Goal: Task Accomplishment & Management: Complete application form

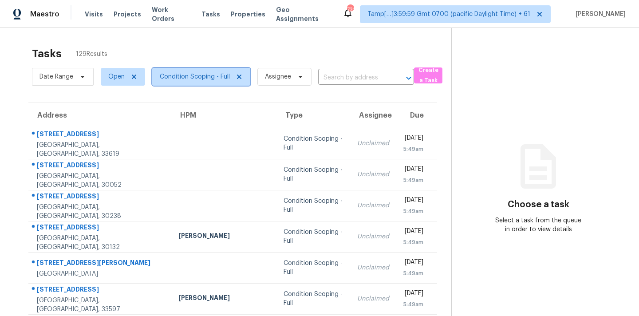
click at [213, 80] on span "Condition Scoping - Full" at bounding box center [195, 76] width 70 height 9
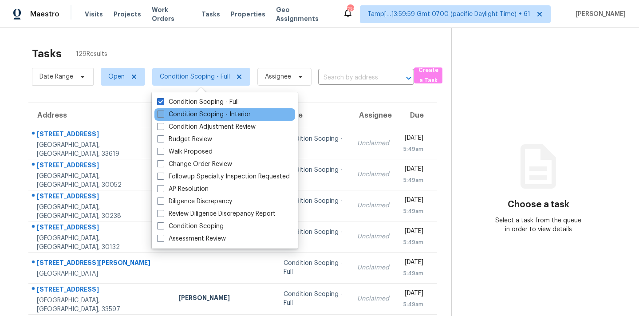
click at [214, 112] on label "Condition Scoping - Interior" at bounding box center [204, 114] width 94 height 9
click at [163, 112] on input "Condition Scoping - Interior" at bounding box center [160, 113] width 6 height 6
checkbox input "true"
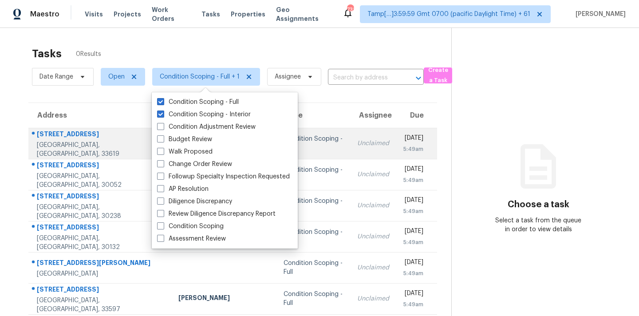
click at [350, 150] on td "Unclaimed" at bounding box center [373, 143] width 46 height 31
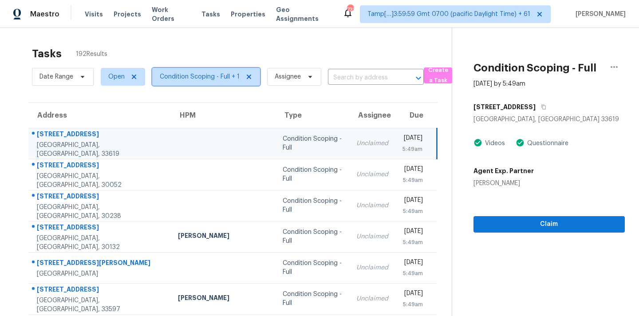
click at [226, 79] on span "Condition Scoping - Full + 1" at bounding box center [200, 76] width 80 height 9
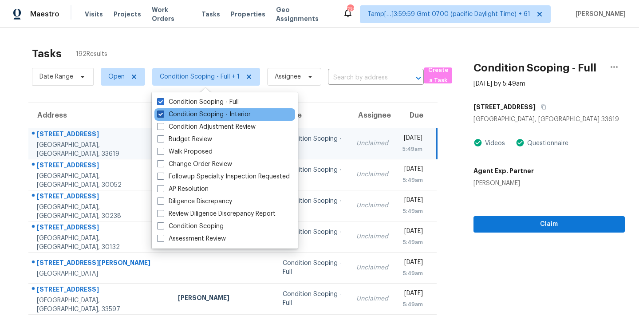
click at [229, 113] on label "Condition Scoping - Interior" at bounding box center [204, 114] width 94 height 9
click at [163, 113] on input "Condition Scoping - Interior" at bounding box center [160, 113] width 6 height 6
checkbox input "false"
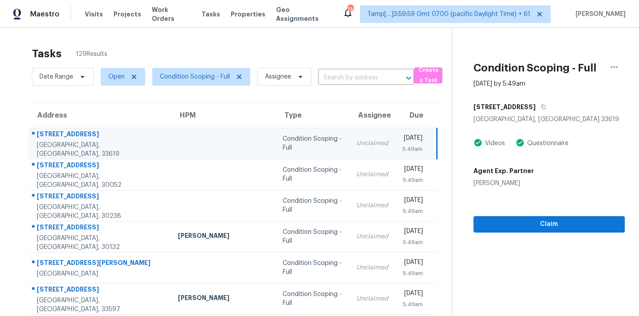
click at [349, 150] on td "Unclaimed" at bounding box center [372, 143] width 46 height 31
click at [546, 109] on icon "button" at bounding box center [544, 107] width 4 height 5
click at [546, 109] on icon "button" at bounding box center [543, 106] width 5 height 5
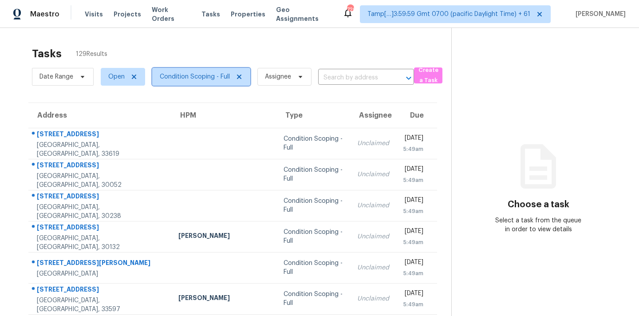
click at [192, 78] on span "Condition Scoping - Full" at bounding box center [195, 76] width 70 height 9
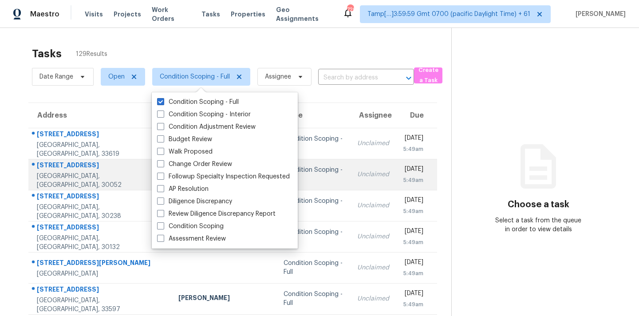
click at [350, 180] on td "Unclaimed" at bounding box center [373, 174] width 46 height 31
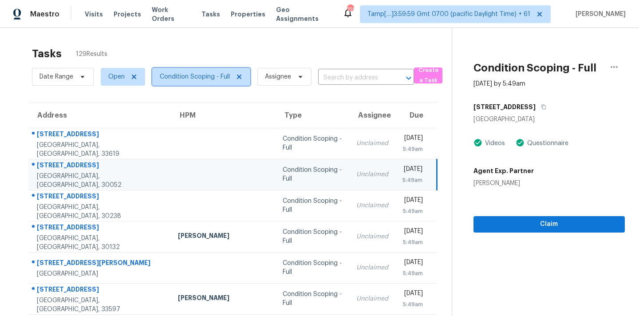
click at [217, 74] on span "Condition Scoping - Full" at bounding box center [195, 76] width 70 height 9
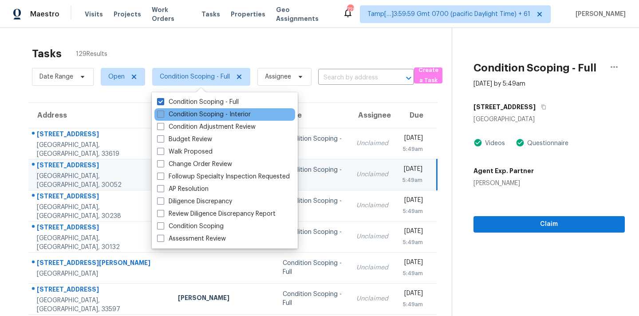
click at [223, 112] on label "Condition Scoping - Interior" at bounding box center [204, 114] width 94 height 9
click at [163, 112] on input "Condition Scoping - Interior" at bounding box center [160, 113] width 6 height 6
checkbox input "true"
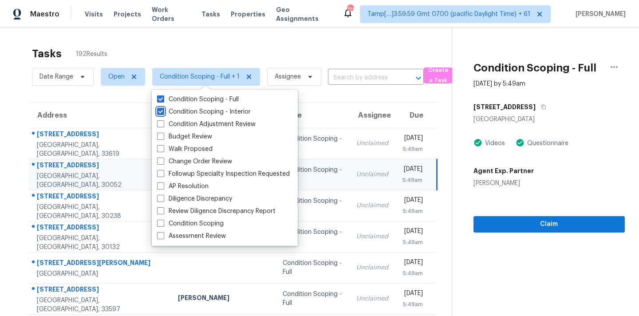
scroll to position [146, 0]
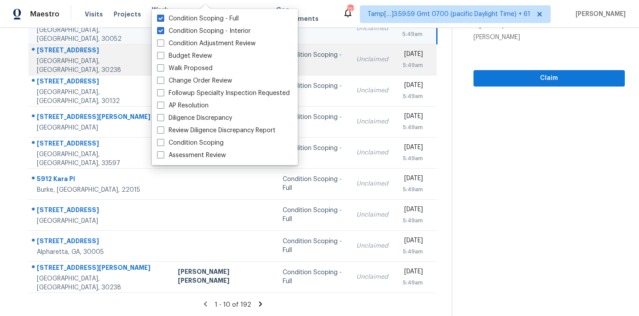
click at [356, 57] on div "Unclaimed" at bounding box center [372, 59] width 32 height 9
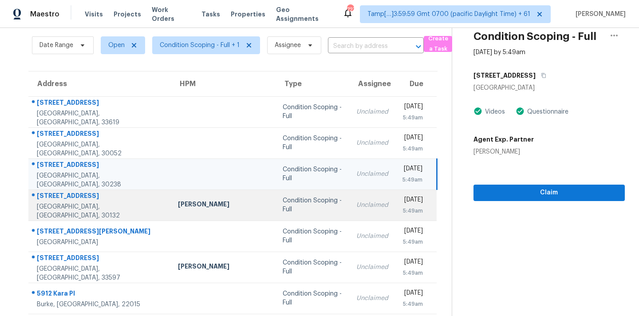
scroll to position [0, 0]
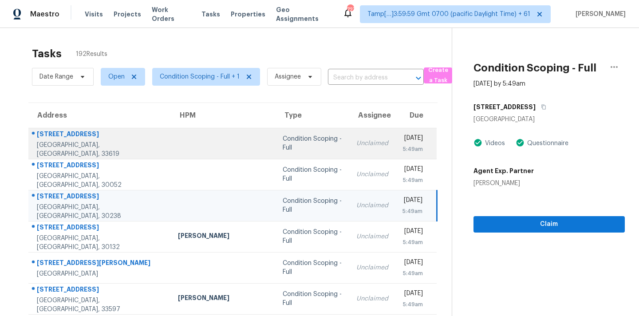
click at [349, 138] on td "Unclaimed" at bounding box center [372, 143] width 46 height 31
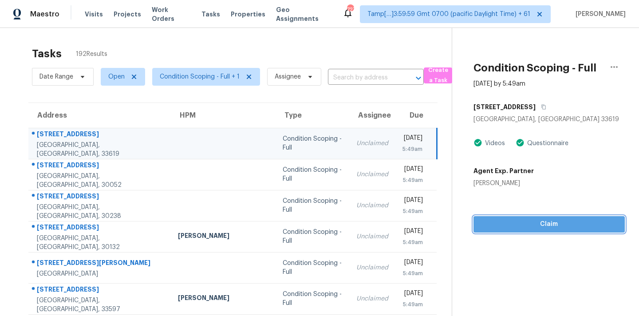
click at [512, 220] on span "Claim" at bounding box center [549, 224] width 137 height 11
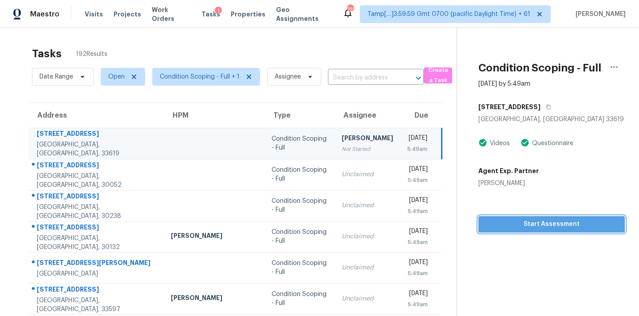
click at [512, 220] on span "Start Assessment" at bounding box center [552, 224] width 132 height 11
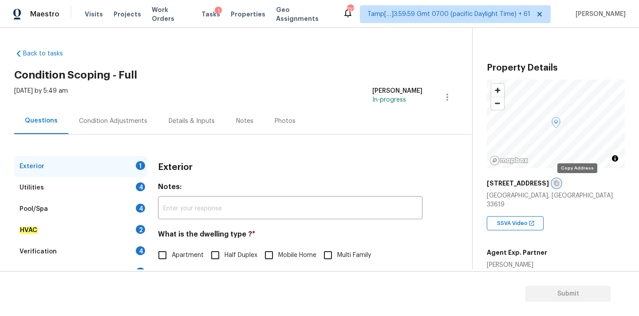
click at [559, 186] on icon "button" at bounding box center [556, 183] width 5 height 5
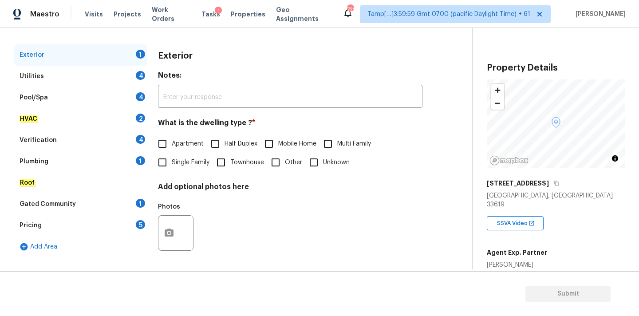
click at [192, 166] on span "Single Family" at bounding box center [191, 162] width 38 height 9
click at [172, 166] on input "Single Family" at bounding box center [162, 162] width 19 height 19
checkbox input "true"
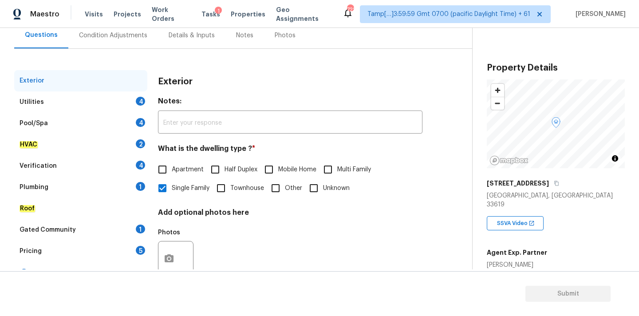
scroll to position [65, 0]
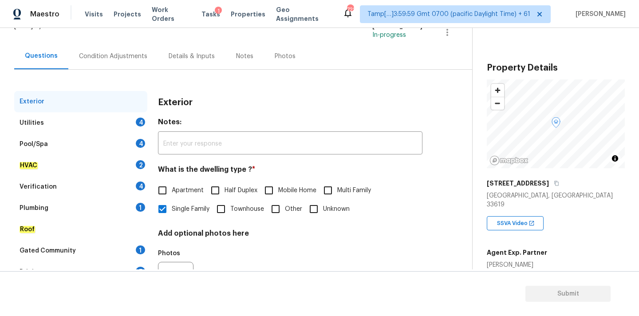
click at [125, 63] on div "Condition Adjustments" at bounding box center [113, 56] width 90 height 26
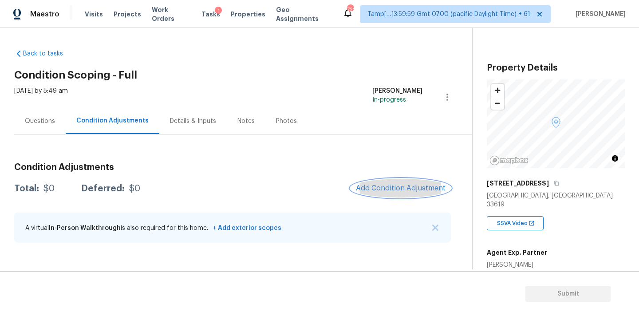
click at [368, 187] on span "Add Condition Adjustment" at bounding box center [401, 188] width 90 height 8
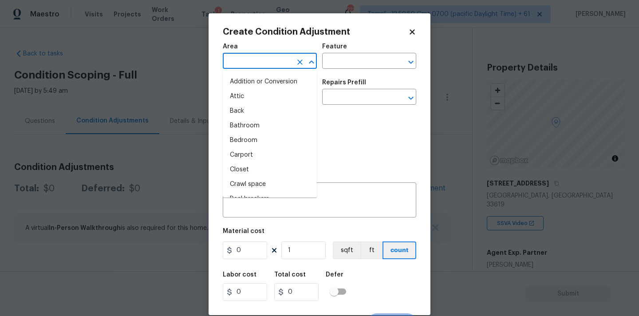
click at [266, 60] on input "text" at bounding box center [257, 62] width 69 height 14
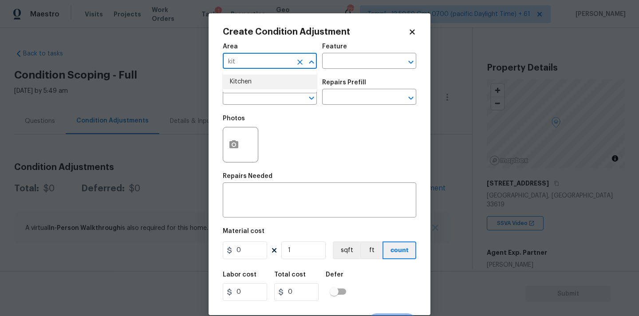
click at [266, 79] on li "Kitchen" at bounding box center [270, 82] width 94 height 15
type input "Kitchen"
click at [266, 94] on input "text" at bounding box center [257, 98] width 69 height 14
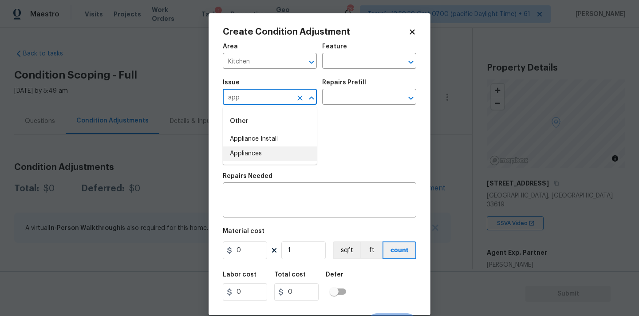
click at [268, 151] on li "Appliances" at bounding box center [270, 153] width 94 height 15
type input "Appliances"
click at [354, 101] on input "text" at bounding box center [356, 98] width 69 height 14
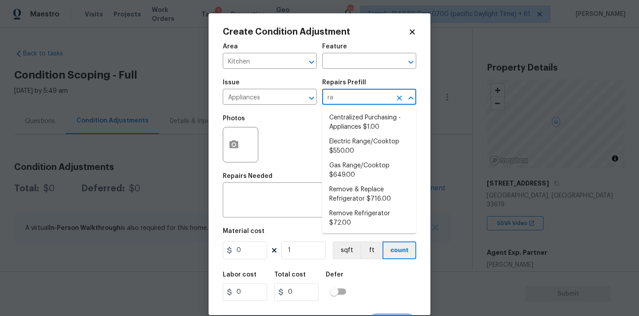
type input "ran"
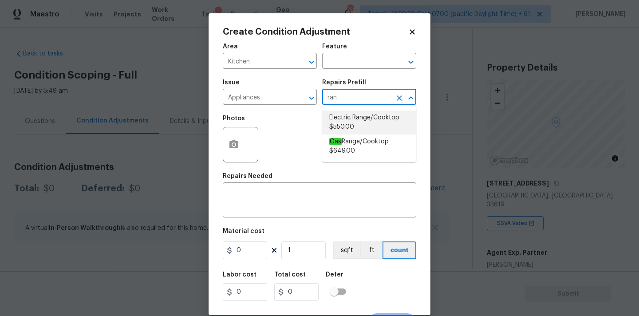
click at [357, 123] on li "Electric Range/Cooktop $550.00" at bounding box center [369, 123] width 94 height 24
type input "Appliances"
type textarea "Remove the existing electric range/cooktop and prep the area for a new unit. In…"
type input "550"
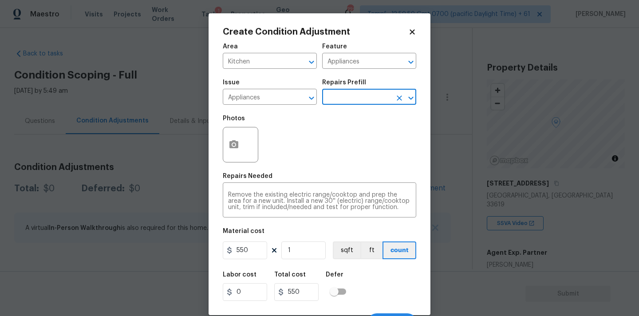
scroll to position [16, 0]
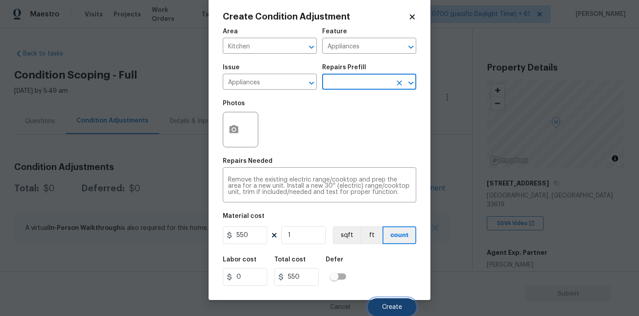
click at [401, 303] on button "Create" at bounding box center [392, 307] width 48 height 18
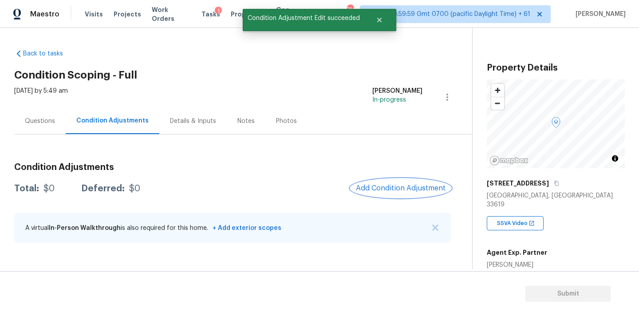
scroll to position [0, 0]
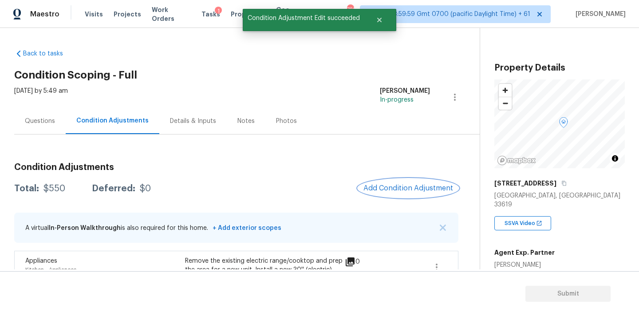
click at [411, 185] on span "Add Condition Adjustment" at bounding box center [409, 188] width 90 height 8
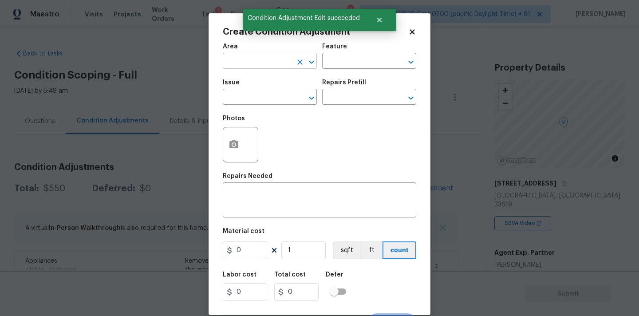
click at [276, 66] on input "text" at bounding box center [257, 62] width 69 height 14
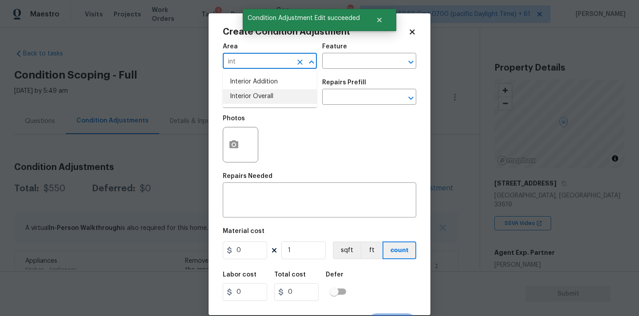
click at [278, 97] on li "Interior Overall" at bounding box center [270, 96] width 94 height 15
type input "Interior Overall"
click at [278, 98] on input "text" at bounding box center [257, 98] width 69 height 14
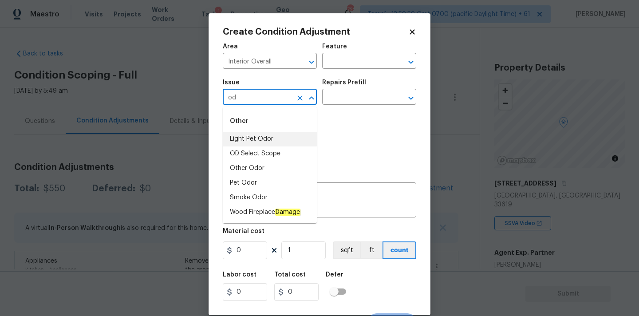
click at [272, 140] on li "Light Pet Odor" at bounding box center [270, 139] width 94 height 15
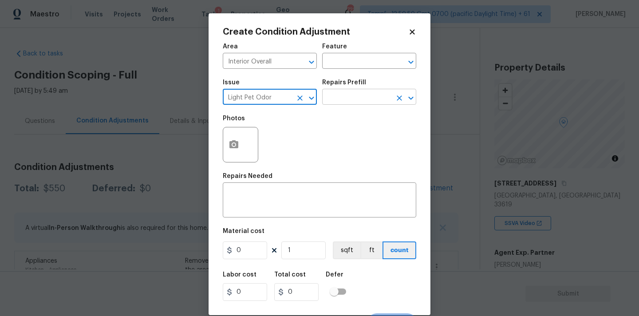
type input "Light Pet Odor"
click at [352, 98] on input "text" at bounding box center [356, 98] width 69 height 14
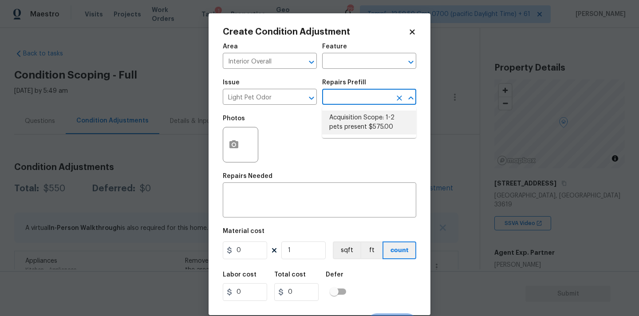
click at [352, 119] on li "Acquisition Scope: 1-2 pets present $575.00" at bounding box center [369, 123] width 94 height 24
type textarea "Acquisition Scope: 1-2 pets present"
type input "575"
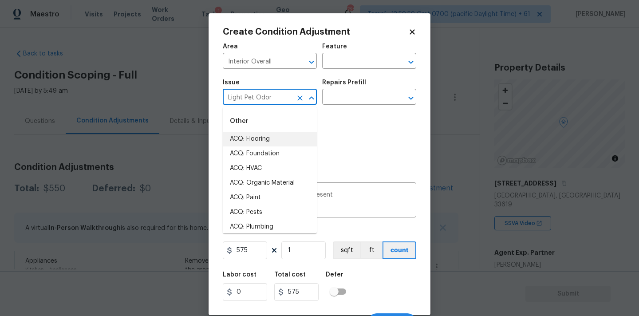
click at [273, 102] on input "Light Pet Odor" at bounding box center [257, 98] width 69 height 14
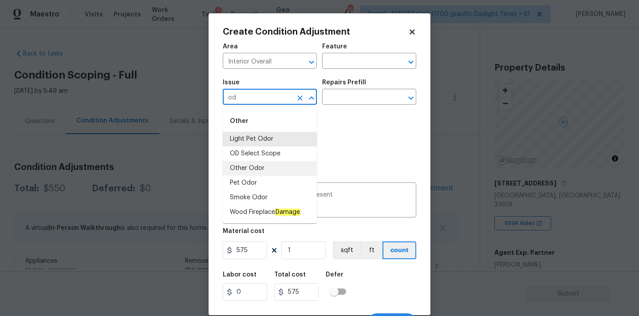
click at [263, 165] on li "Other Odor" at bounding box center [270, 168] width 94 height 15
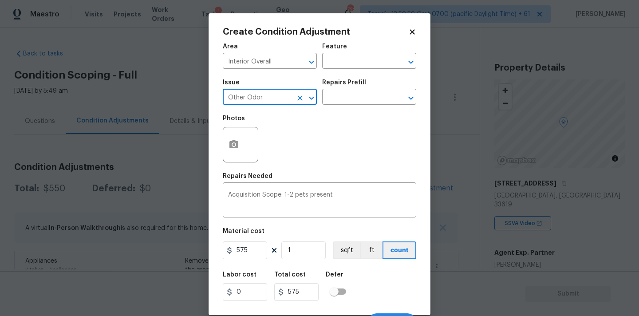
type input "Other Odor"
click at [351, 189] on div "Acquisition Scope: 1-2 pets present x ​" at bounding box center [320, 201] width 194 height 33
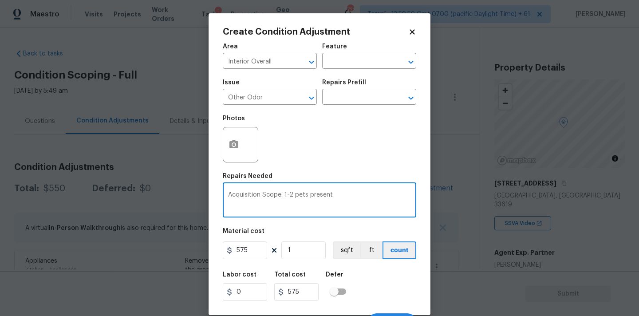
drag, startPoint x: 230, startPoint y: 195, endPoint x: 394, endPoint y: 195, distance: 163.8
click at [394, 195] on textarea "Acquisition Scope: 1-2 pets present" at bounding box center [319, 201] width 183 height 19
type textarea "A"
paste textarea "Incense/Scneted Products"
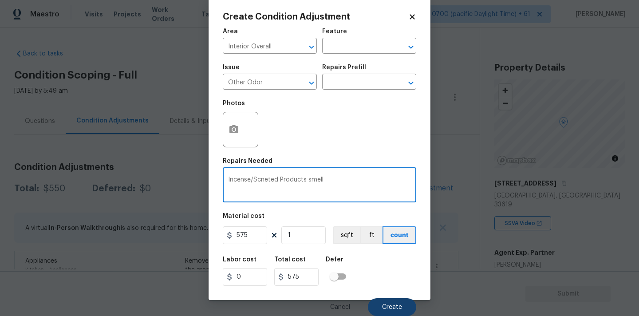
type textarea "Incense/Scneted Products smell"
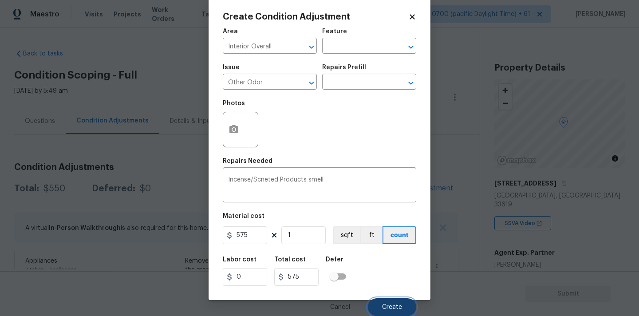
click at [398, 304] on span "Create" at bounding box center [392, 307] width 20 height 7
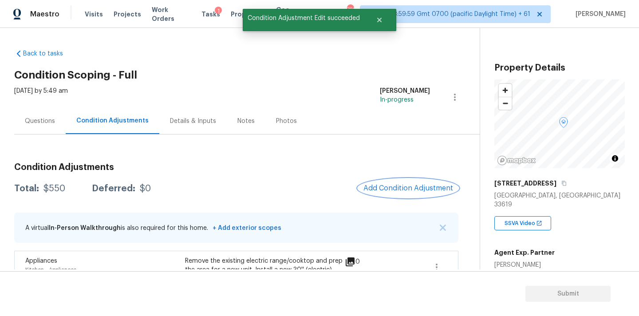
scroll to position [0, 0]
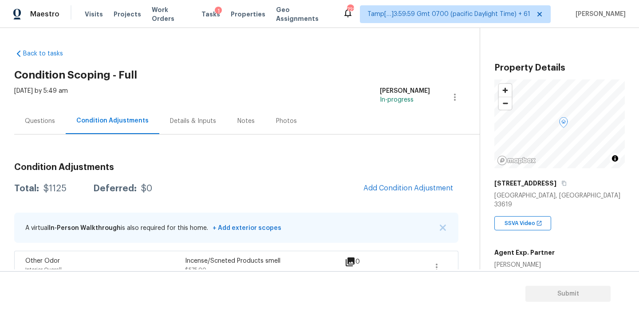
click at [42, 126] on div "Questions" at bounding box center [39, 121] width 51 height 26
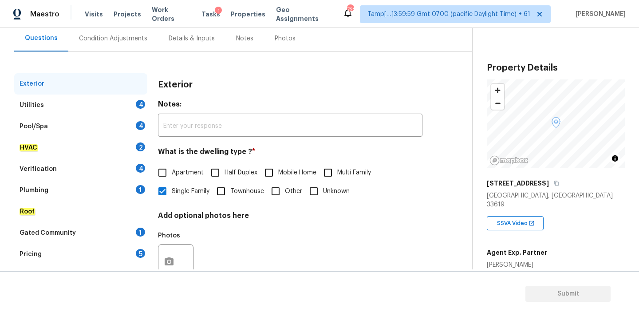
scroll to position [111, 0]
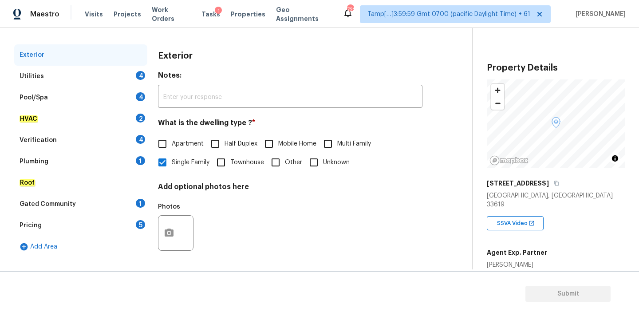
click at [83, 230] on div "Pricing 5" at bounding box center [80, 225] width 133 height 21
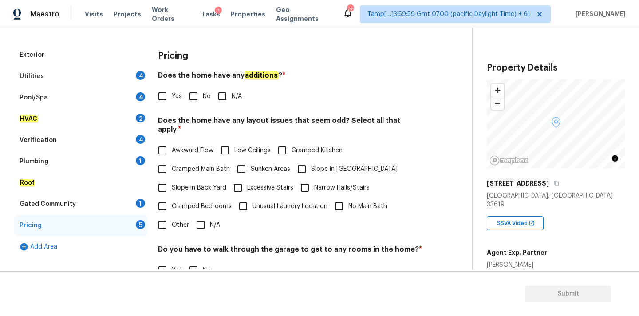
click at [206, 183] on span "Slope in Back Yard" at bounding box center [199, 187] width 55 height 9
click at [172, 180] on input "Slope in Back Yard" at bounding box center [162, 187] width 19 height 19
checkbox input "true"
click at [134, 78] on div "Utilities 4" at bounding box center [80, 76] width 133 height 21
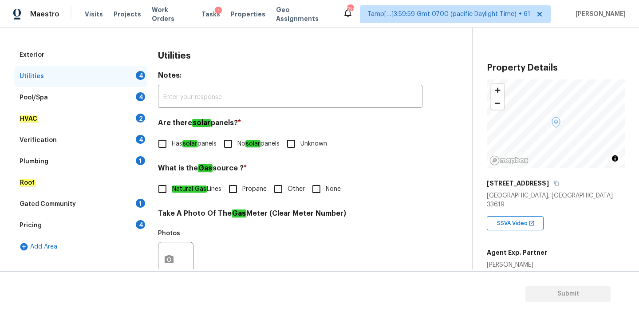
click at [255, 142] on em "solar" at bounding box center [252, 143] width 15 height 7
click at [237, 142] on input "No solar panels" at bounding box center [228, 144] width 19 height 19
checkbox input "true"
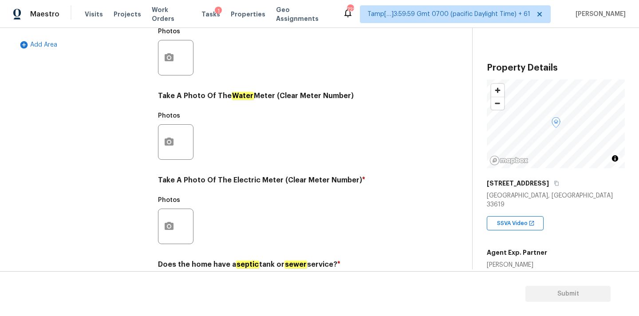
scroll to position [352, 0]
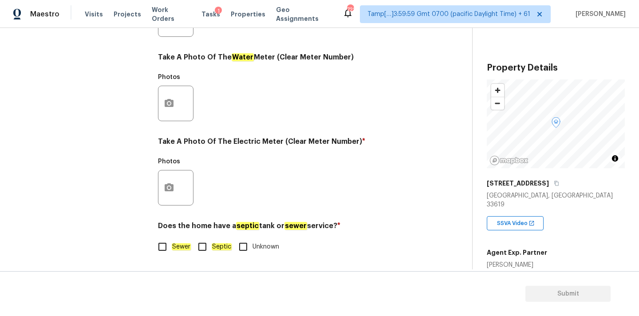
click at [186, 242] on span "Sewer" at bounding box center [181, 246] width 19 height 9
click at [172, 242] on input "Sewer" at bounding box center [162, 246] width 19 height 19
checkbox input "true"
click at [166, 188] on icon "button" at bounding box center [169, 187] width 9 height 8
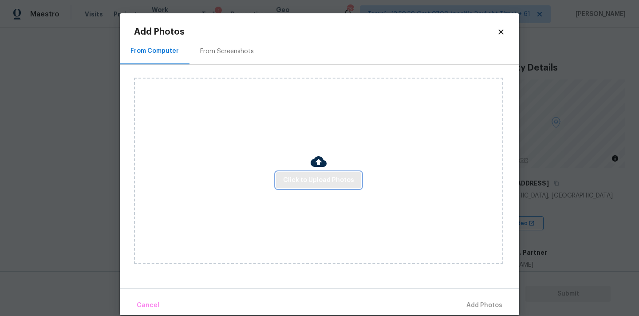
click at [285, 184] on span "Click to Upload Photos" at bounding box center [318, 180] width 71 height 11
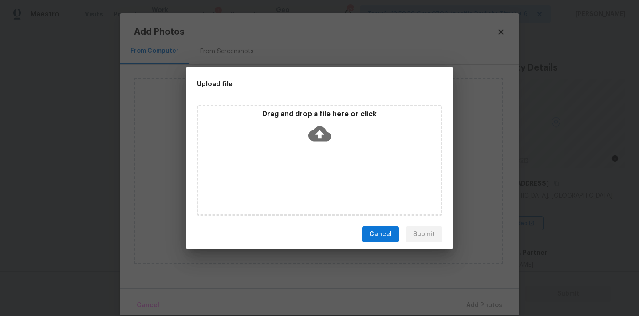
click at [312, 137] on icon at bounding box center [320, 134] width 23 height 15
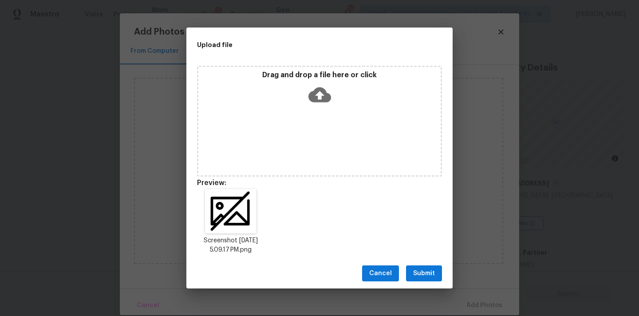
click at [431, 275] on span "Submit" at bounding box center [424, 273] width 22 height 11
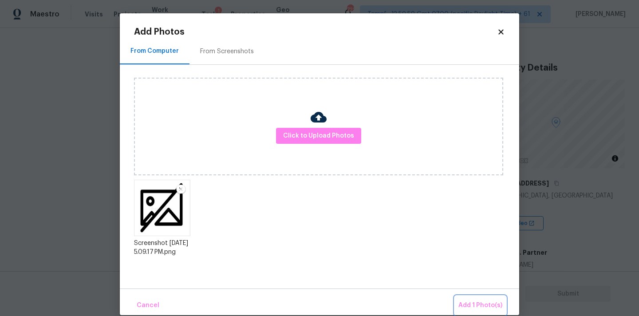
click at [474, 305] on span "Add 1 Photo(s)" at bounding box center [481, 305] width 44 height 11
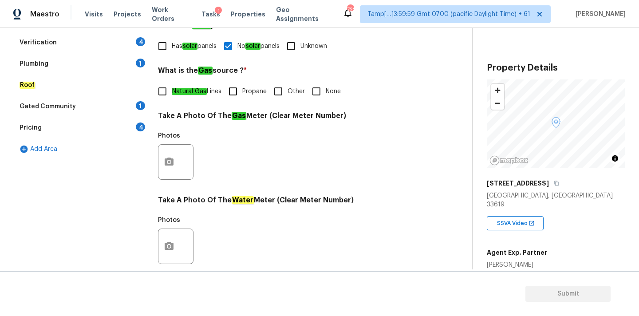
scroll to position [144, 0]
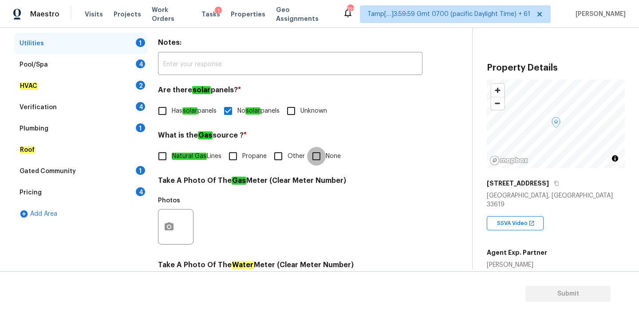
click at [314, 153] on input "None" at bounding box center [316, 156] width 19 height 19
checkbox input "true"
click at [77, 63] on div "Pool/Spa 4" at bounding box center [80, 64] width 133 height 21
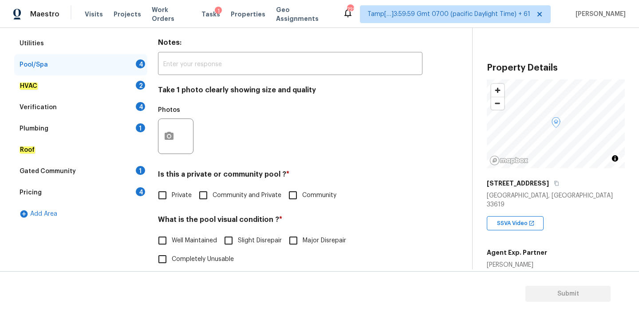
click at [186, 193] on span "Private" at bounding box center [182, 195] width 20 height 9
click at [172, 193] on input "Private" at bounding box center [162, 195] width 19 height 19
checkbox input "true"
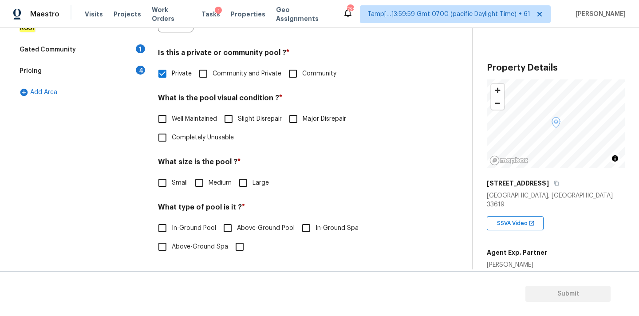
scroll to position [266, 0]
click at [190, 121] on span "Well Maintained" at bounding box center [194, 119] width 45 height 9
click at [172, 121] on input "Well Maintained" at bounding box center [162, 119] width 19 height 19
checkbox input "true"
click at [198, 186] on input "Medium" at bounding box center [199, 183] width 19 height 19
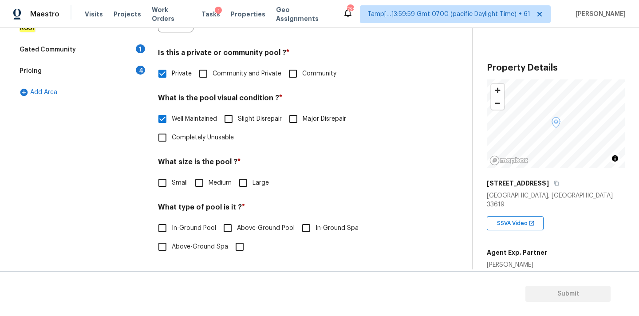
checkbox input "true"
click at [196, 222] on label "In-Ground Pool" at bounding box center [184, 228] width 63 height 19
click at [172, 222] on input "In-Ground Pool" at bounding box center [162, 228] width 19 height 19
checkbox input "true"
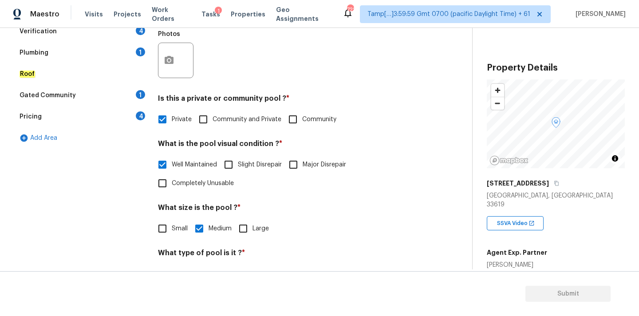
scroll to position [189, 0]
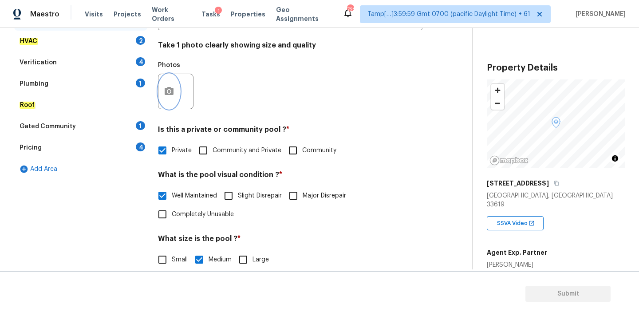
click at [170, 92] on icon "button" at bounding box center [169, 91] width 11 height 11
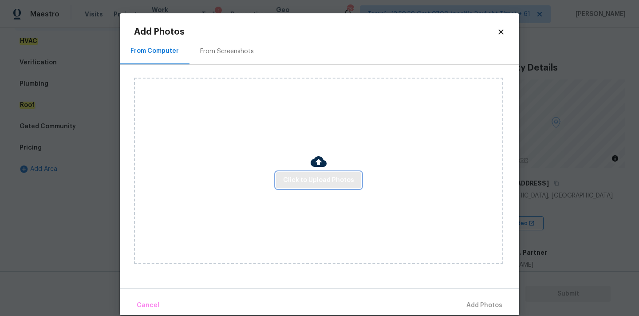
click at [291, 174] on button "Click to Upload Photos" at bounding box center [318, 180] width 85 height 16
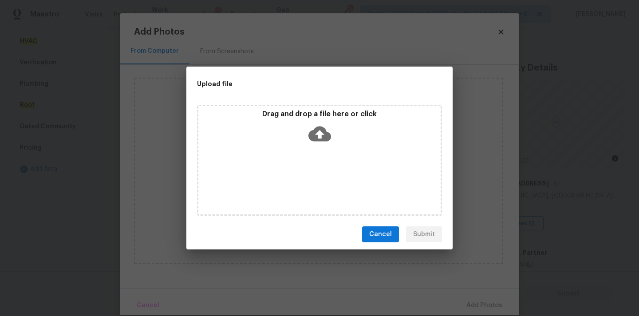
click at [310, 135] on icon at bounding box center [320, 134] width 23 height 15
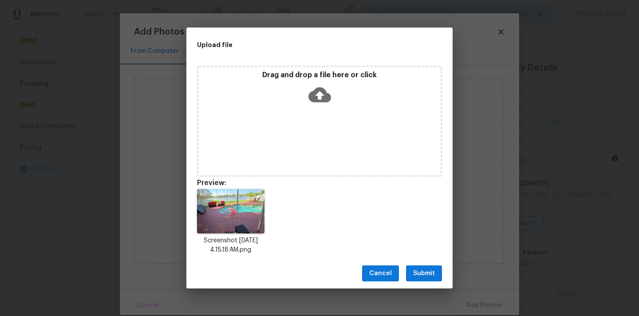
click at [430, 272] on span "Submit" at bounding box center [424, 273] width 22 height 11
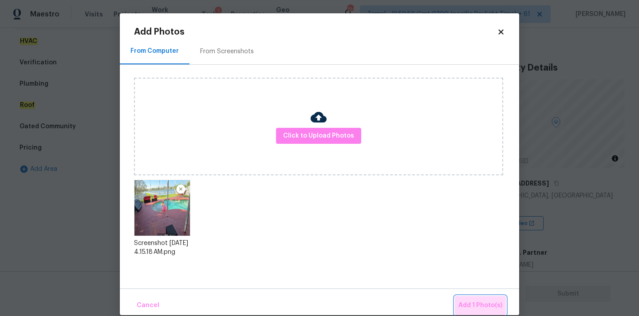
click at [482, 304] on span "Add 1 Photo(s)" at bounding box center [481, 305] width 44 height 11
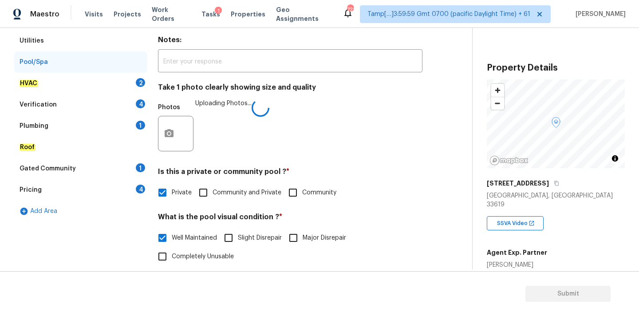
scroll to position [142, 0]
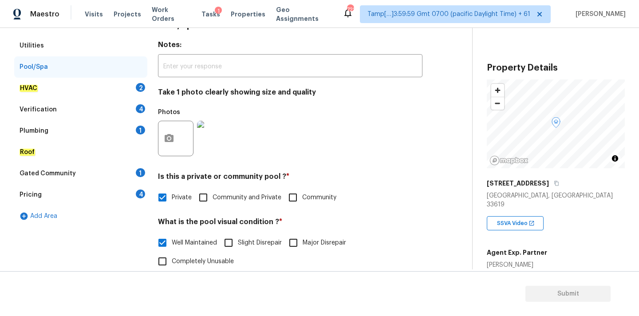
click at [100, 86] on div "HVAC 2" at bounding box center [80, 88] width 133 height 21
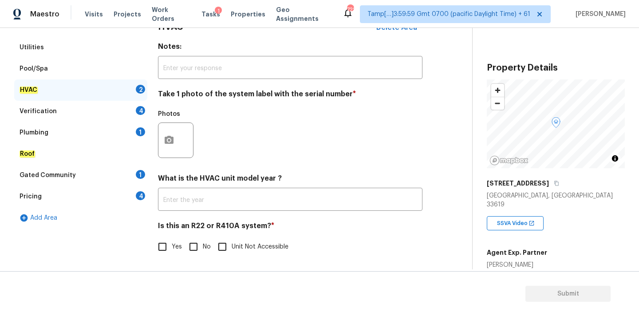
scroll to position [141, 0]
click at [198, 250] on input "No" at bounding box center [193, 246] width 19 height 19
checkbox input "true"
click at [176, 136] on button "button" at bounding box center [168, 140] width 21 height 35
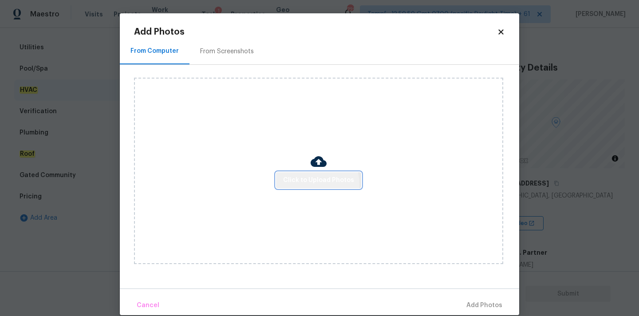
click at [309, 184] on span "Click to Upload Photos" at bounding box center [318, 180] width 71 height 11
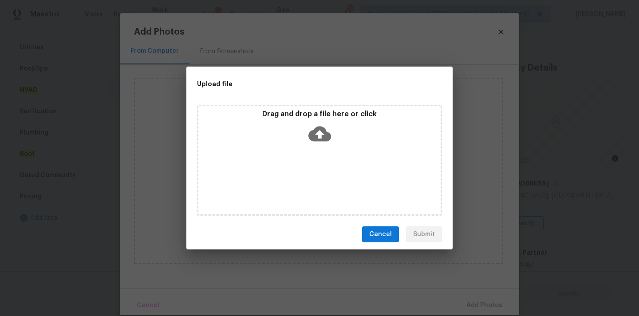
click at [321, 134] on icon at bounding box center [320, 134] width 23 height 23
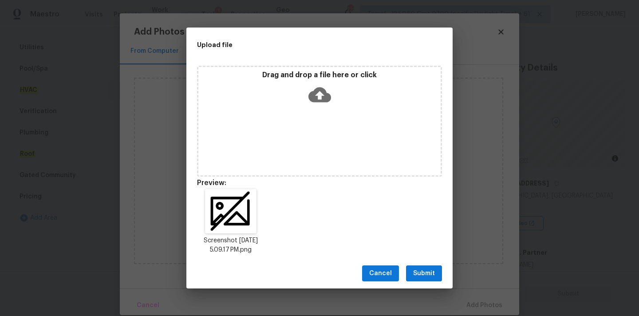
click at [430, 274] on span "Submit" at bounding box center [424, 273] width 22 height 11
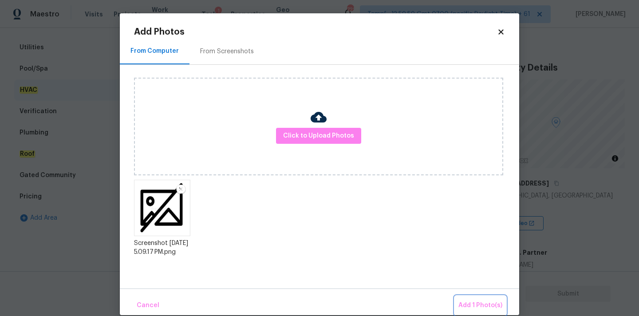
click at [478, 300] on button "Add 1 Photo(s)" at bounding box center [480, 305] width 51 height 19
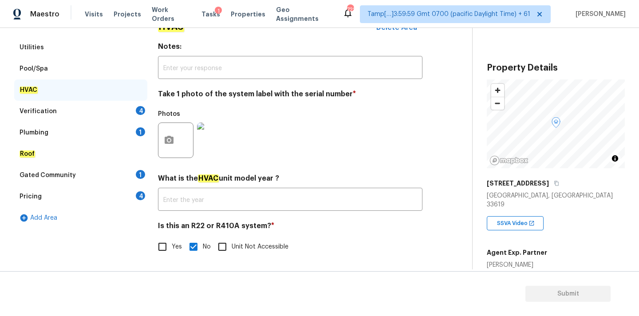
click at [118, 108] on div "Verification 4" at bounding box center [80, 111] width 133 height 21
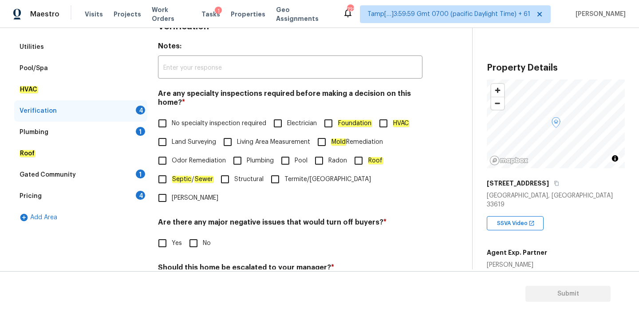
click at [192, 123] on span "No specialty inspection required" at bounding box center [219, 123] width 95 height 9
click at [172, 123] on input "No specialty inspection required" at bounding box center [162, 123] width 19 height 19
checkbox input "true"
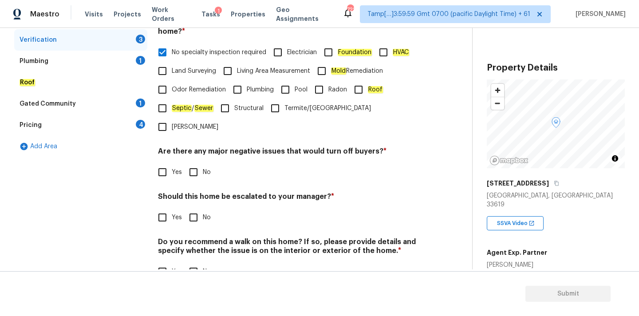
scroll to position [218, 0]
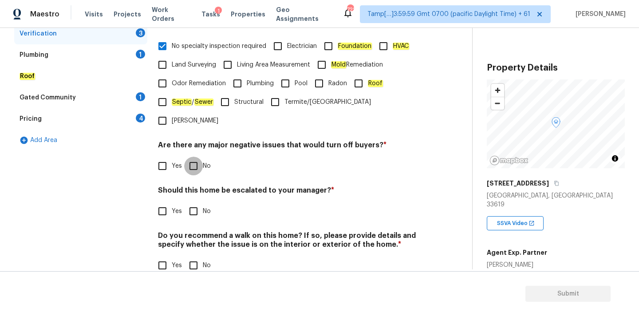
click at [195, 157] on input "No" at bounding box center [193, 166] width 19 height 19
checkbox input "true"
click at [196, 203] on input "No" at bounding box center [193, 212] width 19 height 19
checkbox input "true"
click at [196, 237] on div "Do you recommend a walk on this home? If so, please provide details and specify…" at bounding box center [290, 254] width 265 height 44
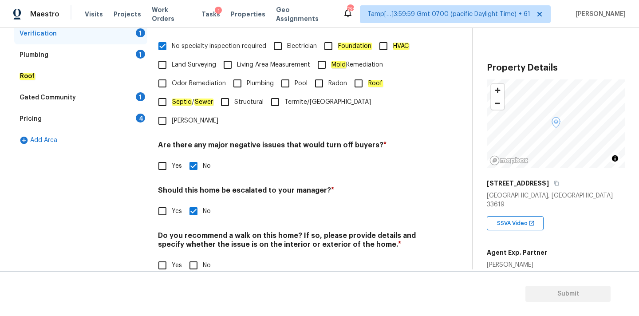
click at [200, 256] on input "No" at bounding box center [193, 265] width 19 height 19
checkbox input "true"
click at [79, 48] on div "Plumbing 1" at bounding box center [80, 54] width 133 height 21
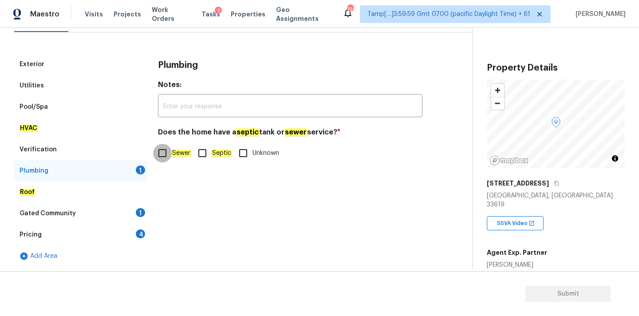
click at [168, 147] on input "Sewer" at bounding box center [162, 153] width 19 height 19
checkbox input "true"
click at [129, 206] on div "Gated Community 1" at bounding box center [80, 213] width 133 height 21
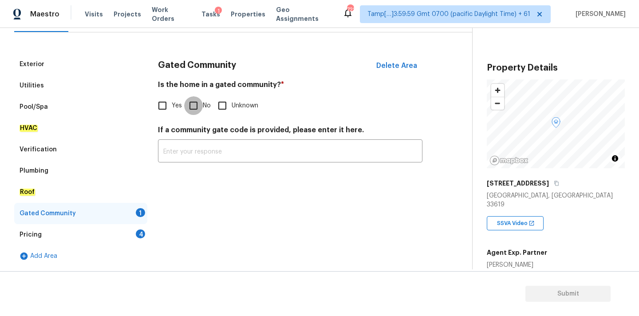
click at [194, 106] on input "No" at bounding box center [193, 105] width 19 height 19
checkbox input "true"
click at [117, 235] on div "Pricing 4" at bounding box center [80, 234] width 133 height 21
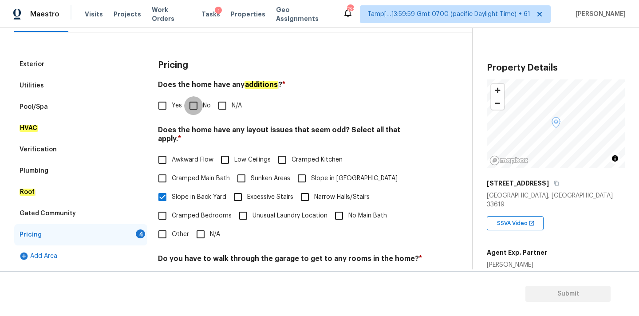
click at [190, 112] on input "No" at bounding box center [193, 105] width 19 height 19
checkbox input "true"
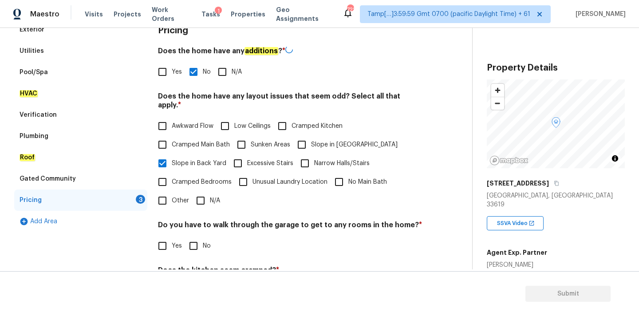
scroll to position [217, 0]
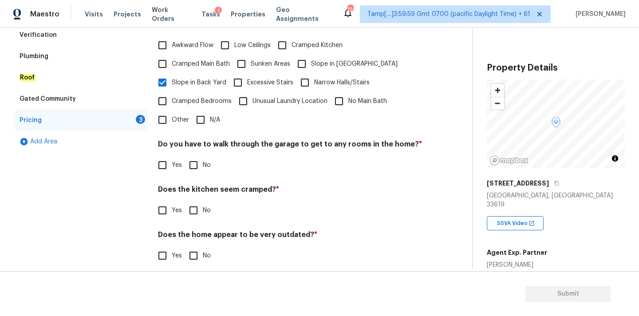
click at [201, 156] on input "No" at bounding box center [193, 165] width 19 height 19
checkbox input "true"
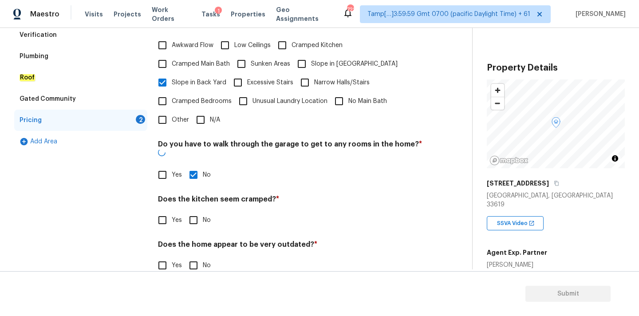
click at [198, 211] on input "No" at bounding box center [193, 220] width 19 height 19
checkbox input "true"
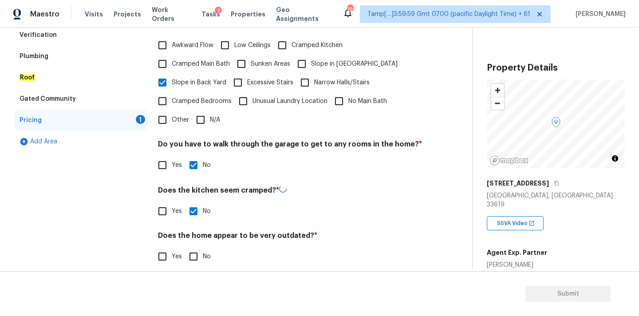
click at [198, 247] on input "No" at bounding box center [193, 256] width 19 height 19
checkbox input "true"
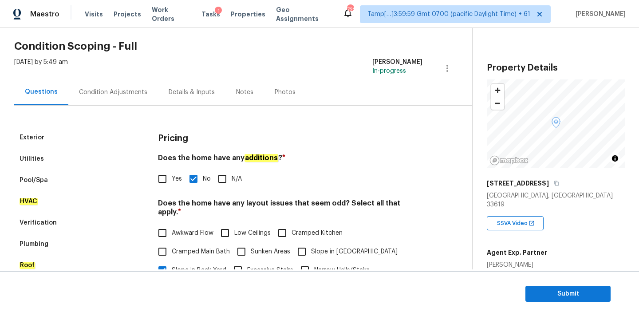
scroll to position [0, 0]
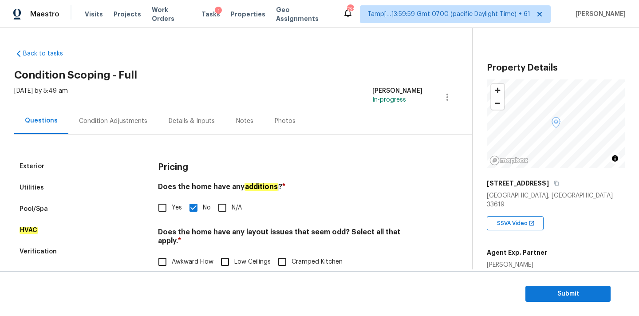
click at [125, 128] on div "Condition Adjustments" at bounding box center [113, 121] width 90 height 26
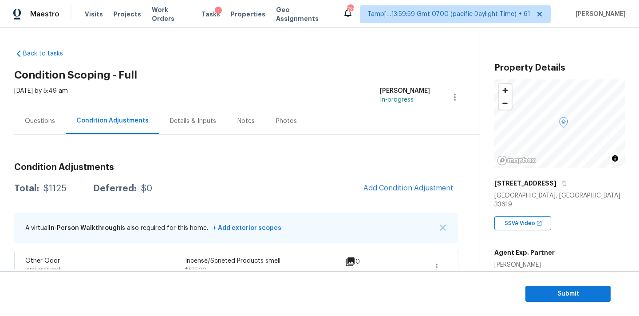
scroll to position [81, 0]
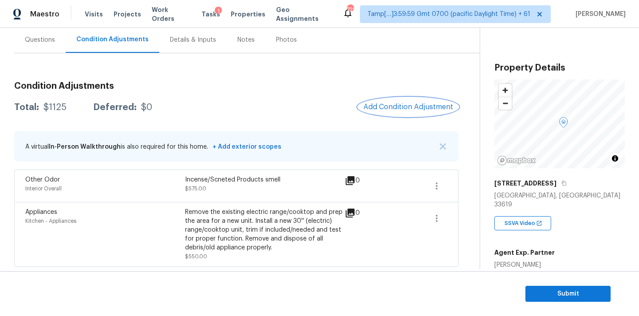
click at [391, 103] on span "Add Condition Adjustment" at bounding box center [409, 107] width 90 height 8
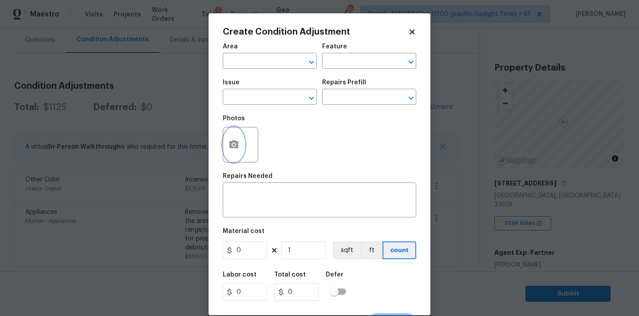
click at [232, 147] on icon "button" at bounding box center [233, 144] width 9 height 8
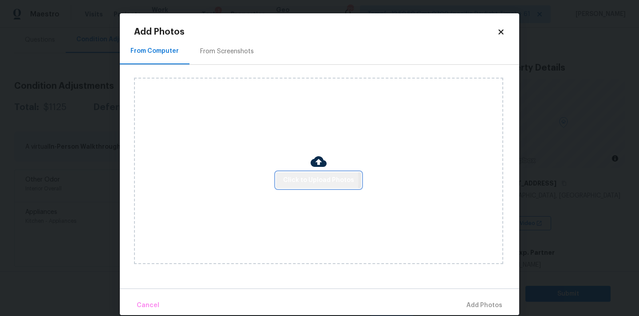
click at [301, 180] on span "Click to Upload Photos" at bounding box center [318, 180] width 71 height 11
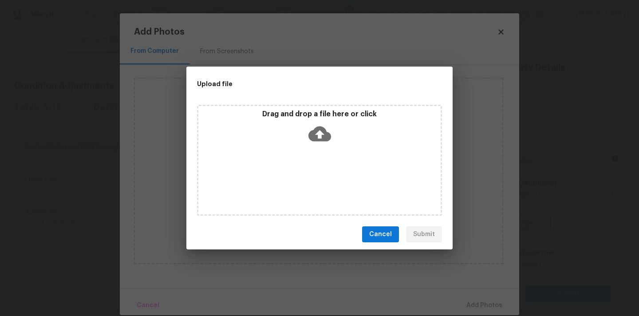
click at [320, 131] on icon at bounding box center [320, 134] width 23 height 23
